Goal: Information Seeking & Learning: Understand process/instructions

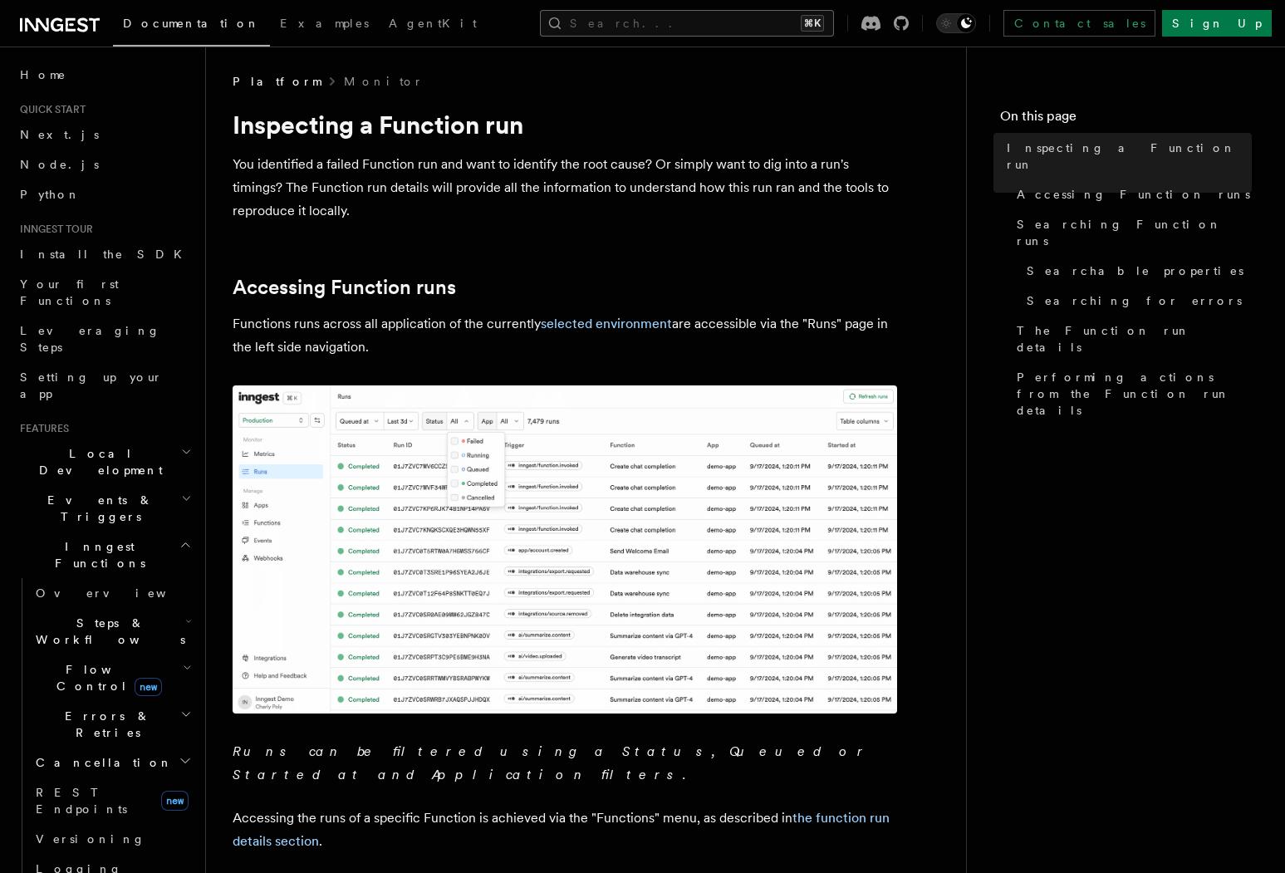
click at [697, 22] on button "Search... ⌘K" at bounding box center [687, 23] width 294 height 27
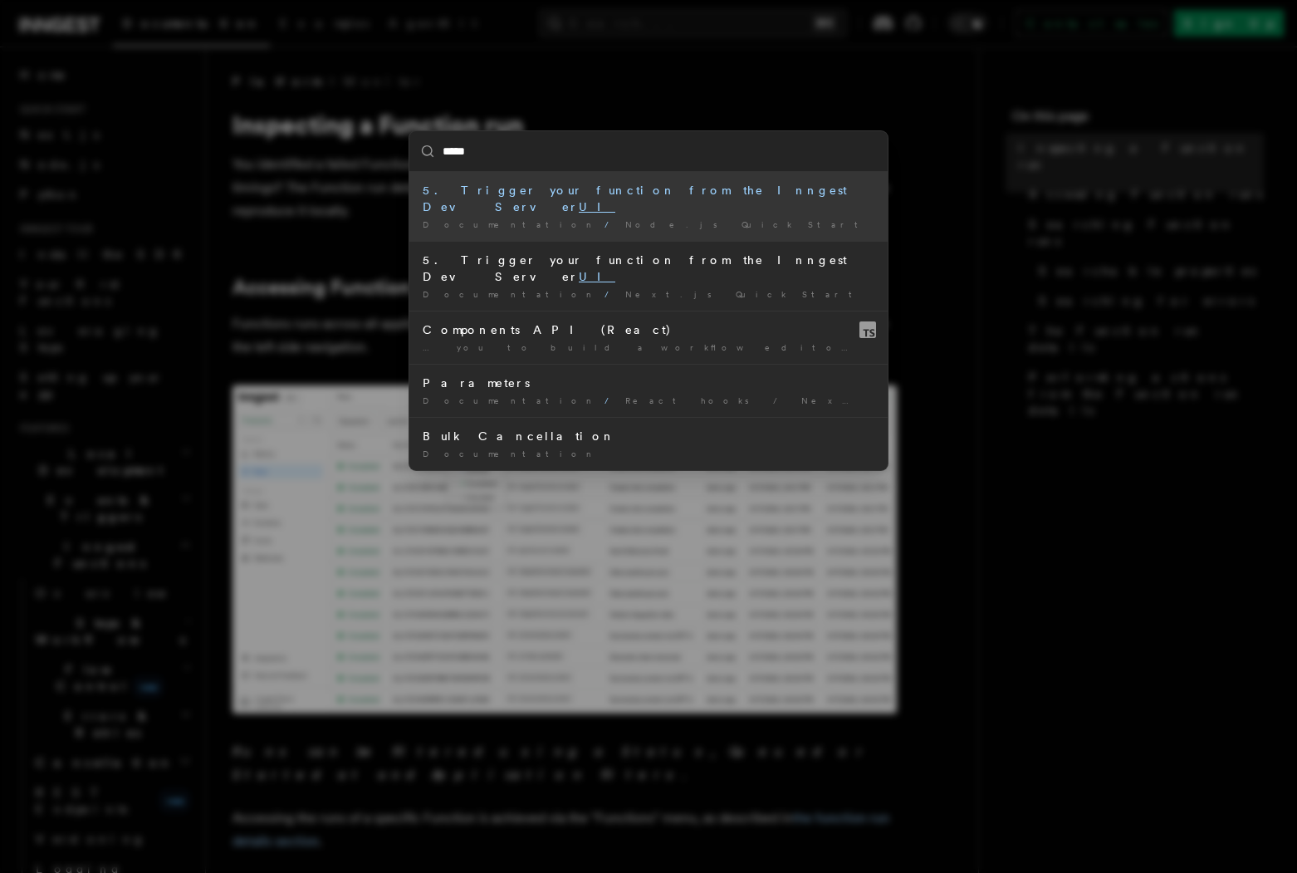
type input "*****"
click at [1007, 500] on div "***** 5. Trigger your function from the Inngest Dev Server UI Documentation / N…" at bounding box center [648, 436] width 1297 height 873
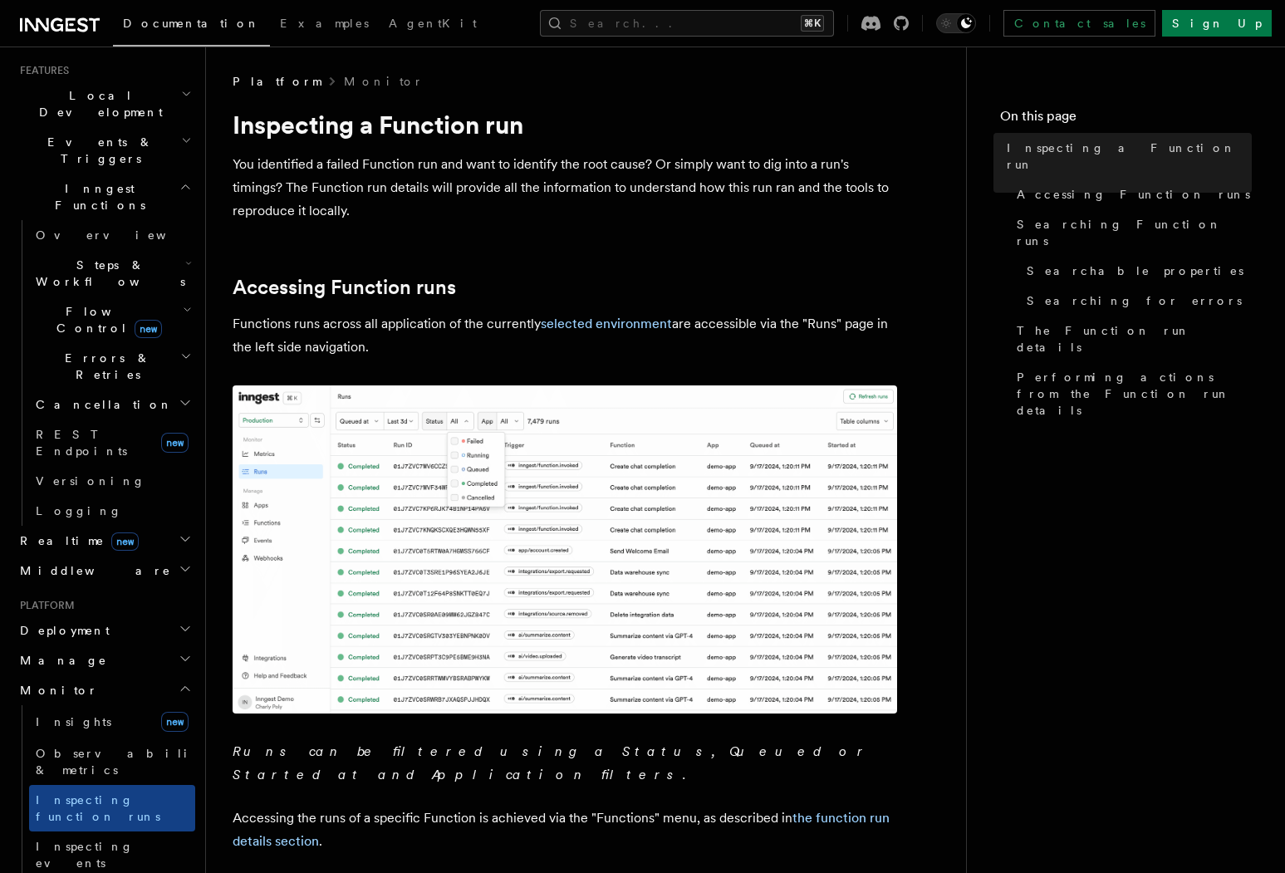
scroll to position [243, 0]
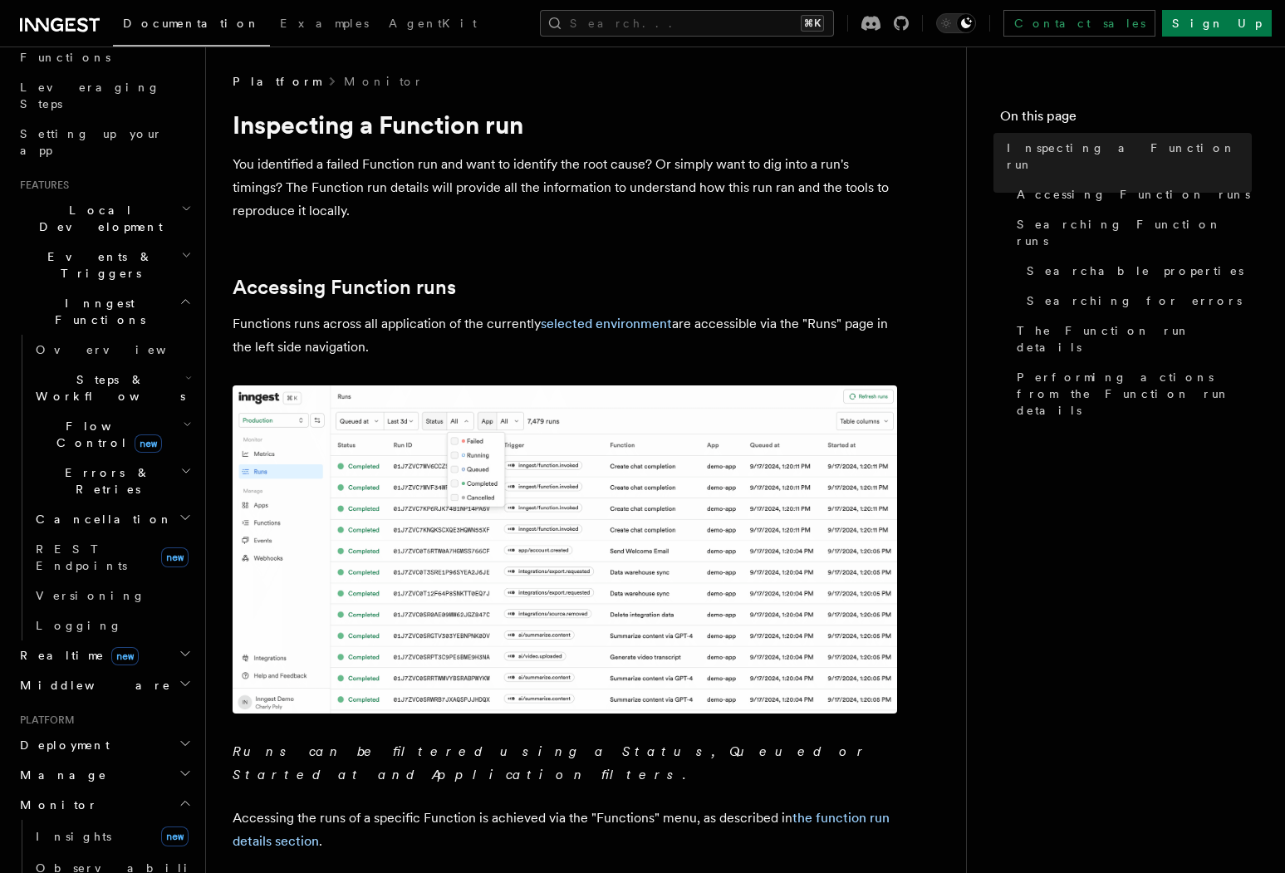
click at [140, 730] on h2 "Deployment" at bounding box center [104, 745] width 182 height 30
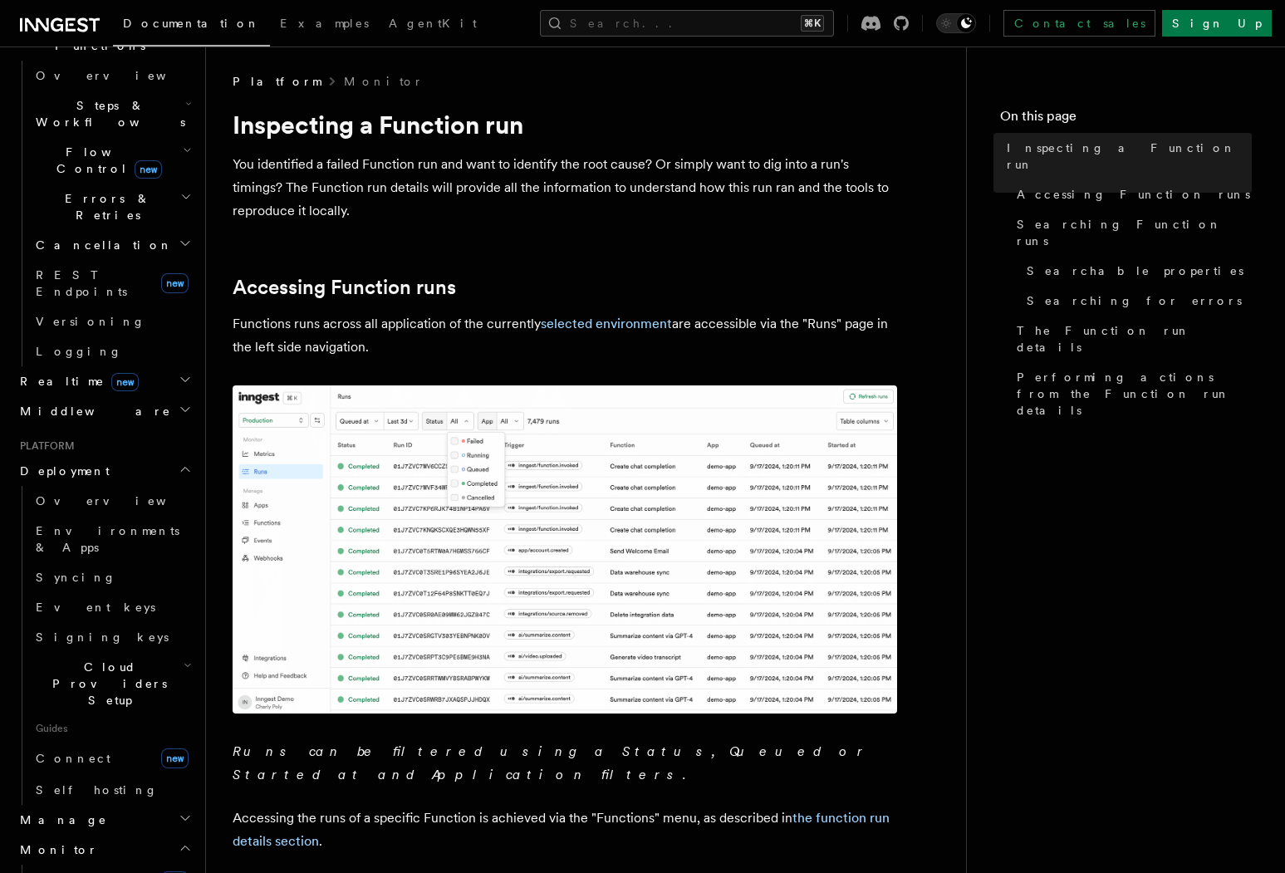
scroll to position [554, 0]
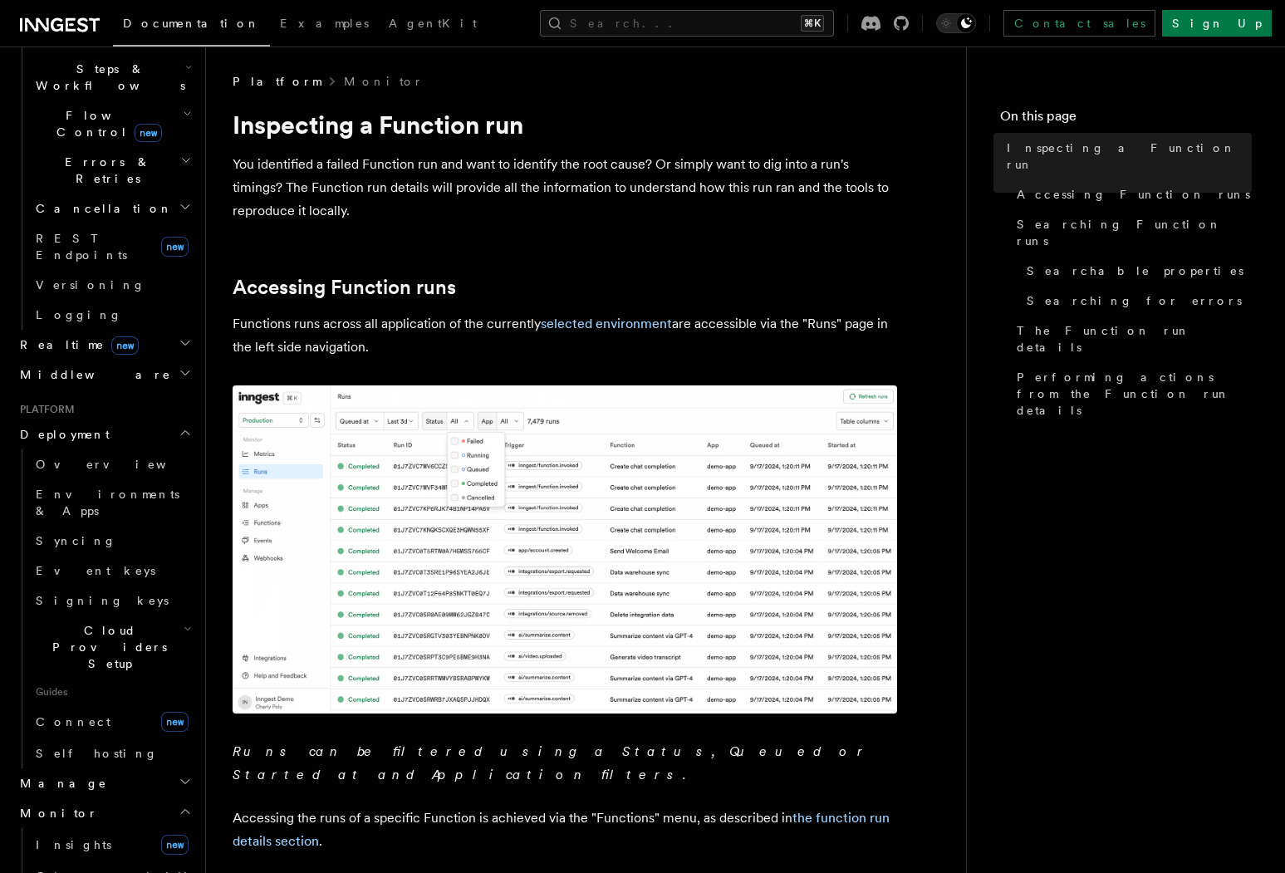
click at [159, 615] on h2 "Cloud Providers Setup" at bounding box center [112, 646] width 166 height 63
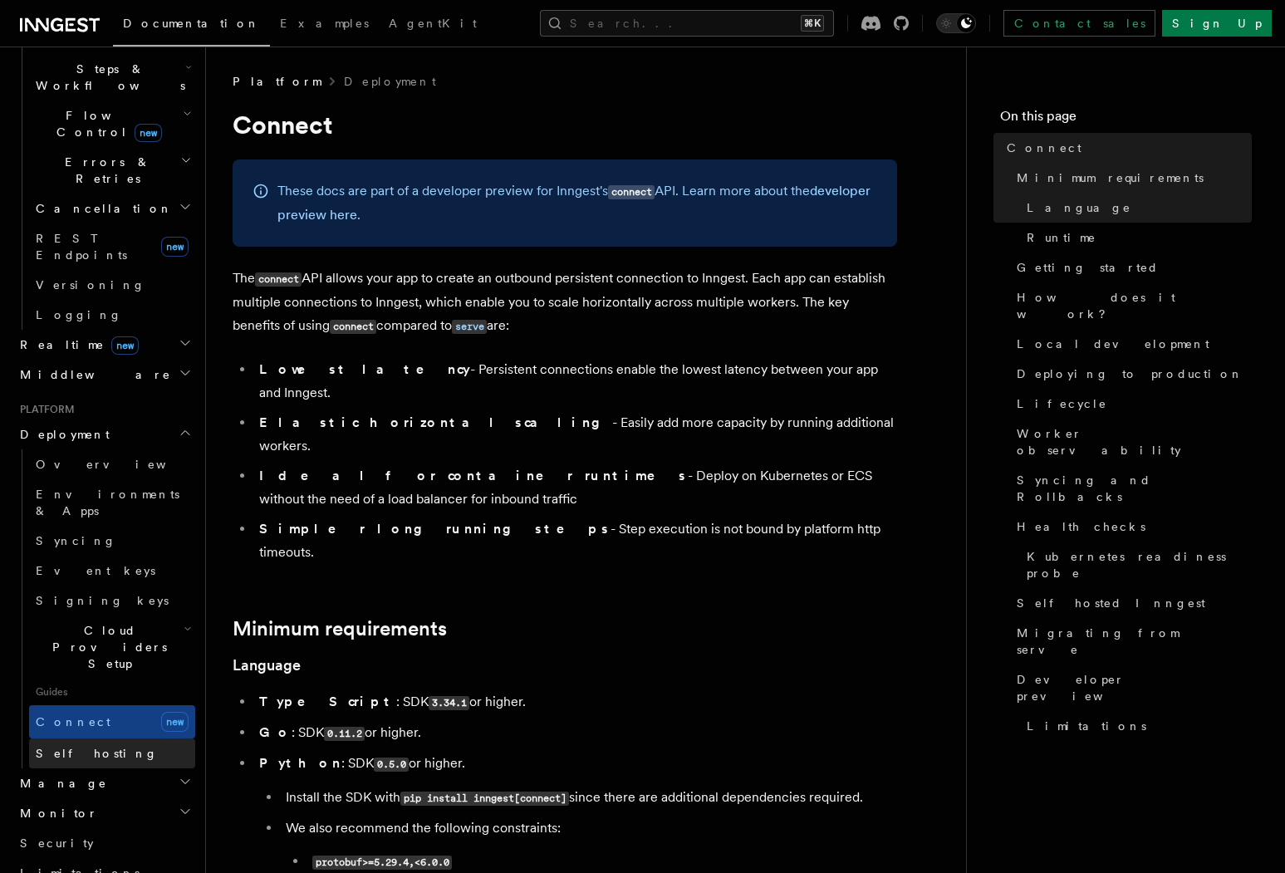
click at [103, 738] on link "Self hosting" at bounding box center [112, 753] width 166 height 30
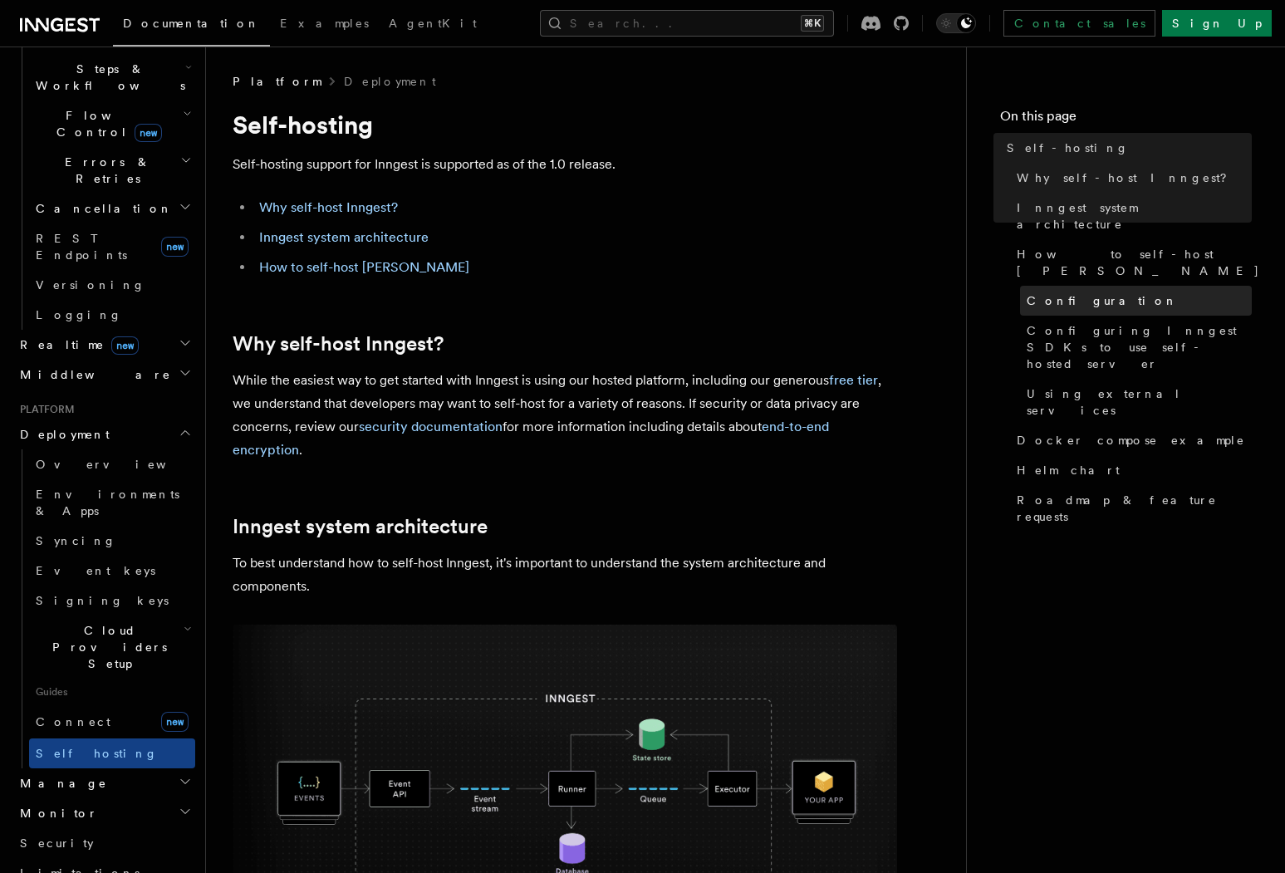
click at [1097, 292] on span "Configuration" at bounding box center [1101, 300] width 151 height 17
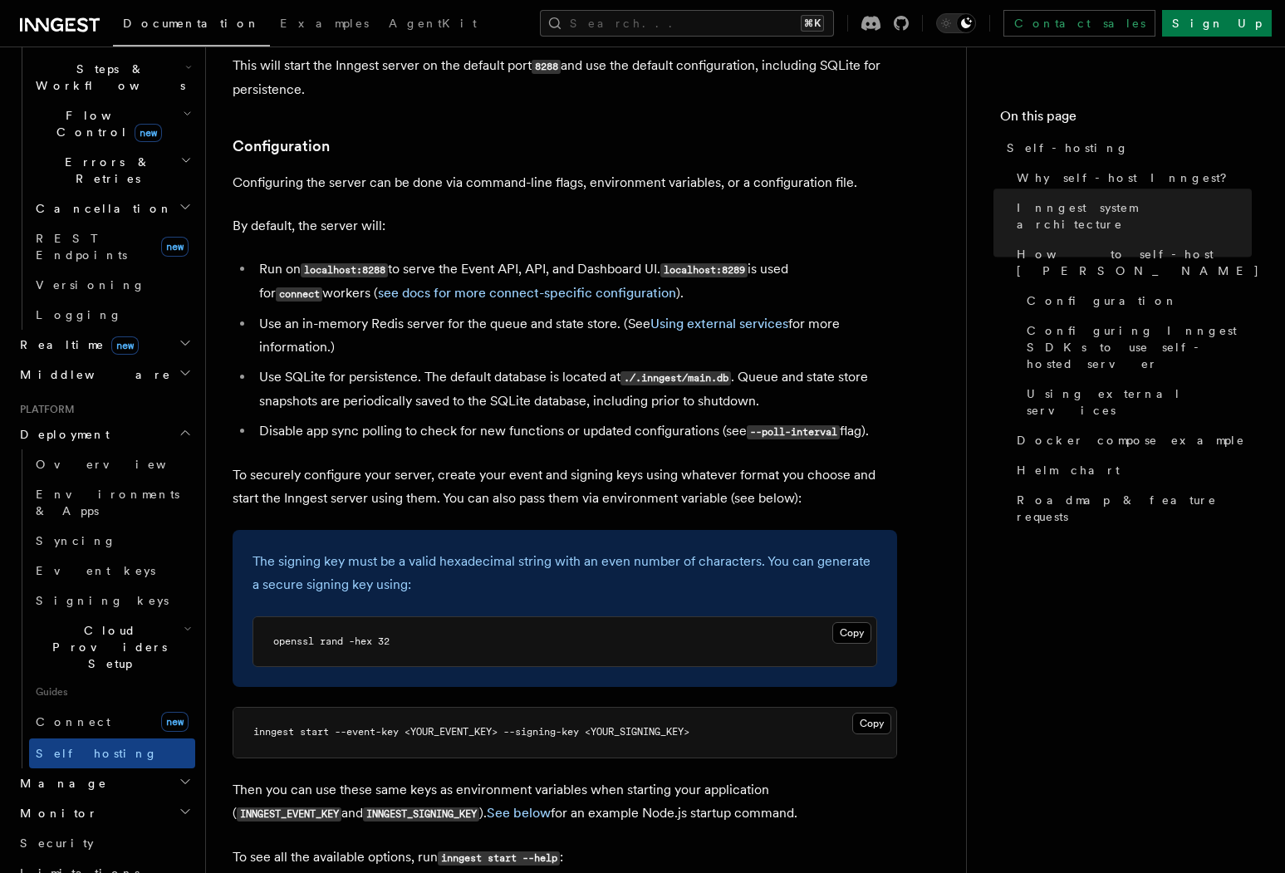
scroll to position [2077, 0]
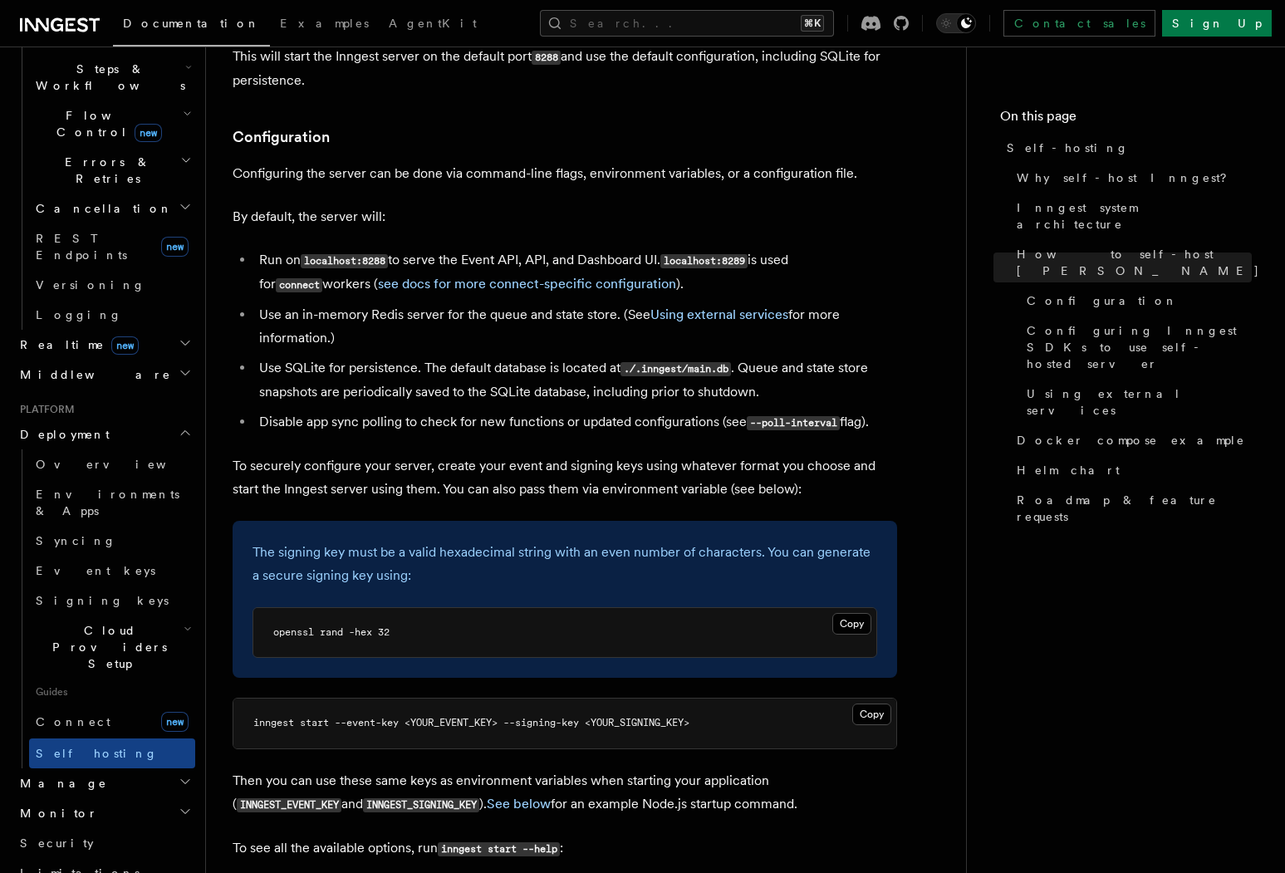
click at [722, 248] on li "Run on localhost:8288 to serve the Event API, API, and Dashboard UI. localhost:…" at bounding box center [575, 272] width 643 height 48
